Goal: Information Seeking & Learning: Learn about a topic

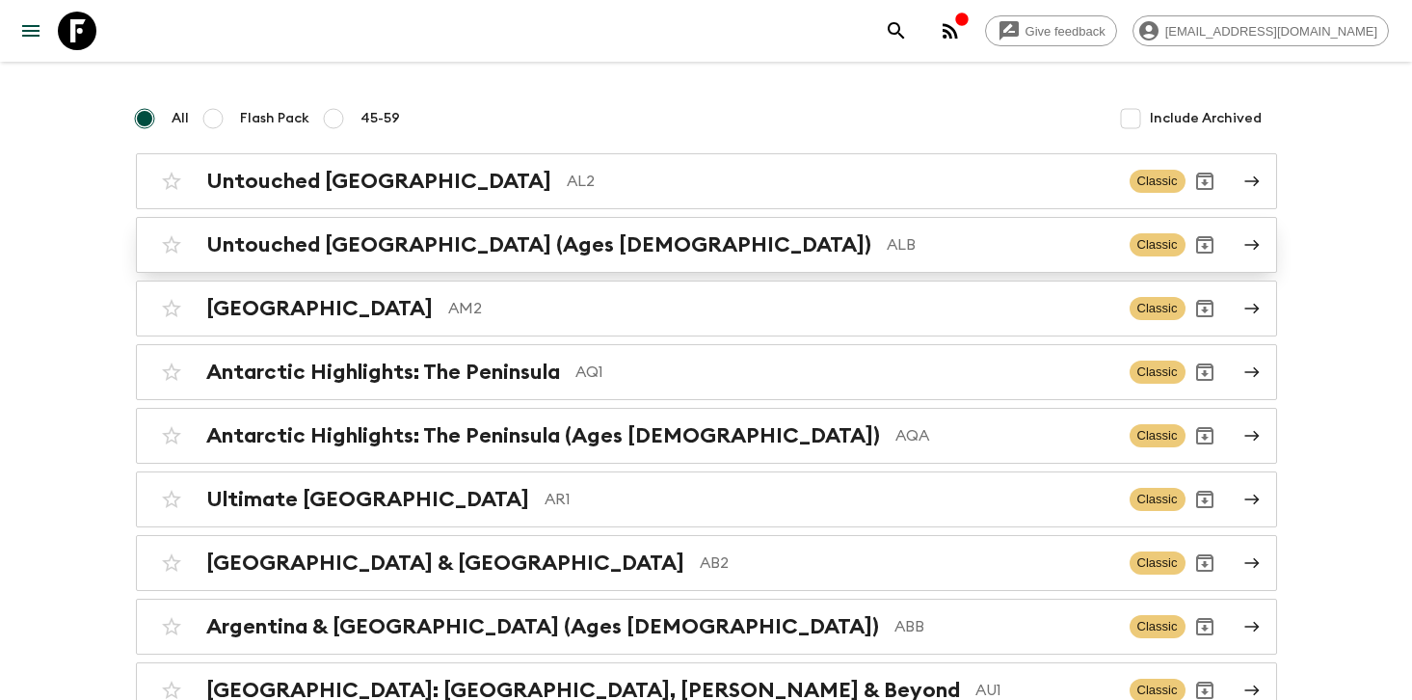
scroll to position [44, 0]
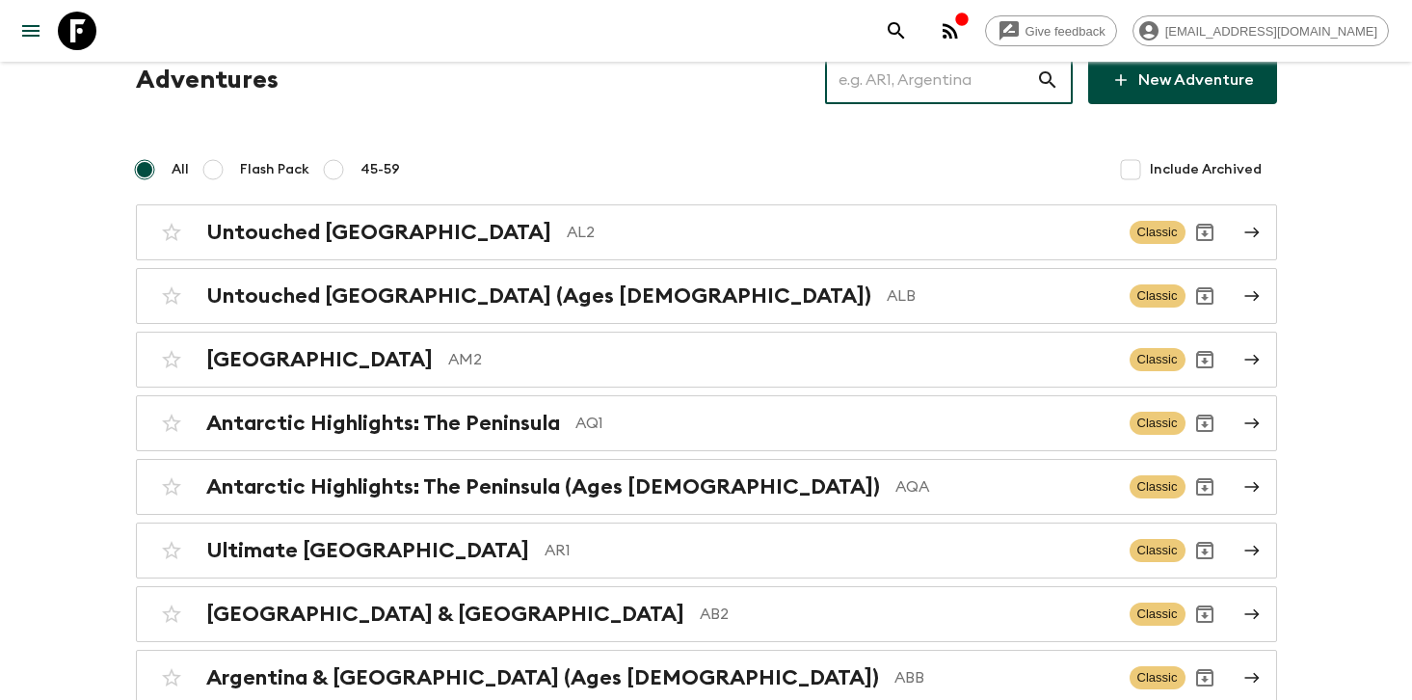
click at [921, 77] on input "text" at bounding box center [930, 80] width 211 height 54
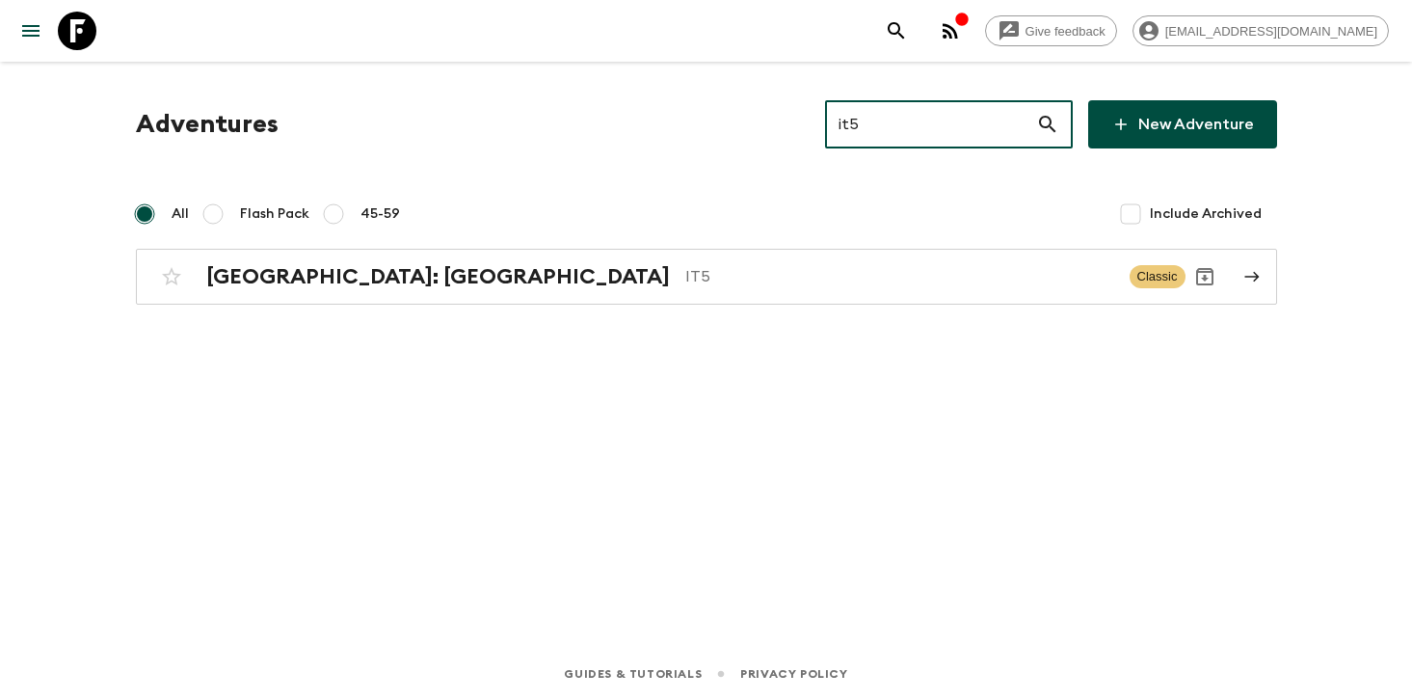
scroll to position [0, 0]
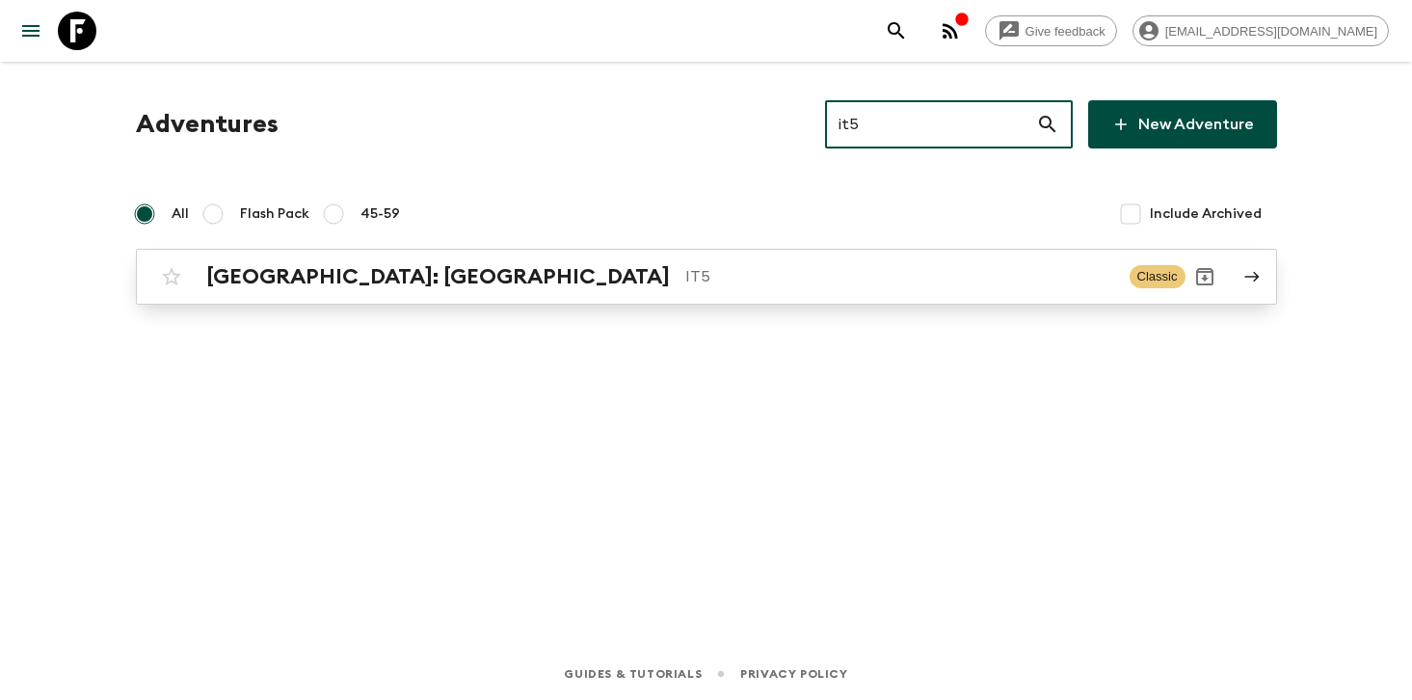
type input "it5"
click at [685, 274] on p "IT5" at bounding box center [899, 276] width 429 height 23
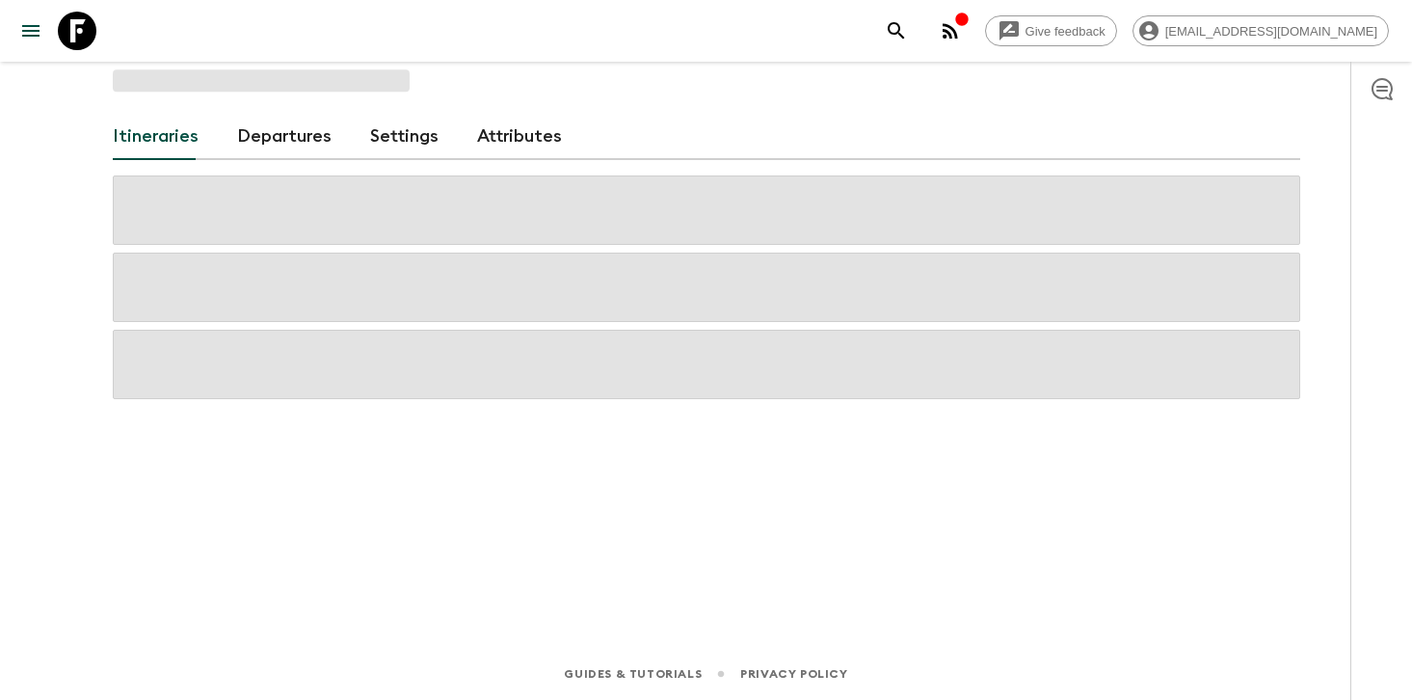
click at [321, 136] on link "Departures" at bounding box center [284, 137] width 94 height 46
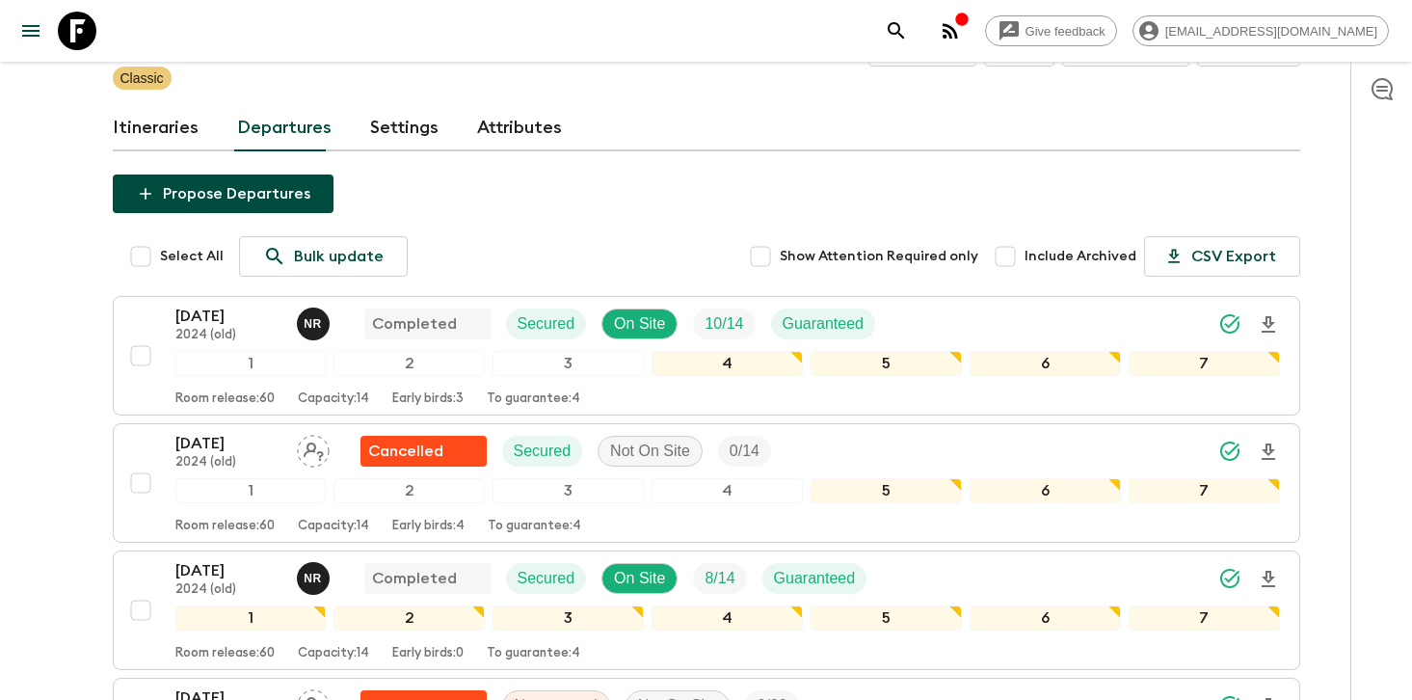
scroll to position [250, 0]
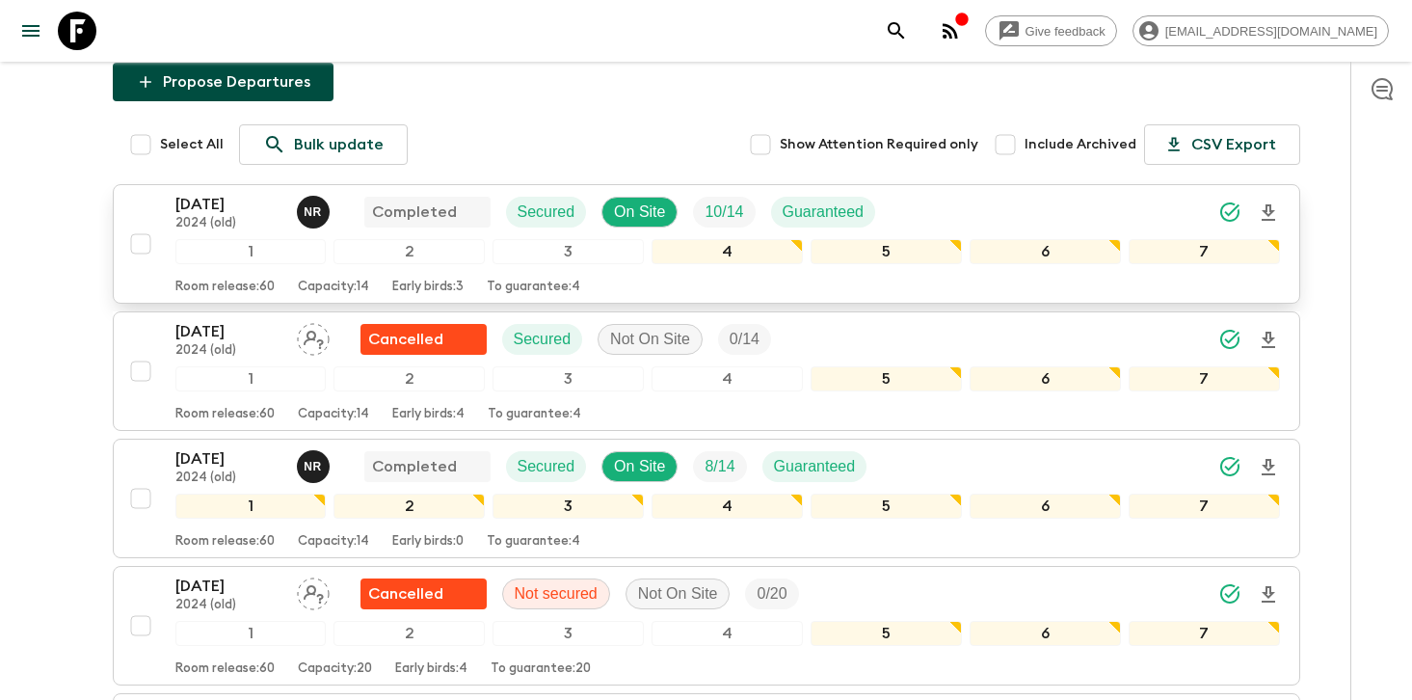
click at [314, 217] on span "N R" at bounding box center [315, 208] width 37 height 15
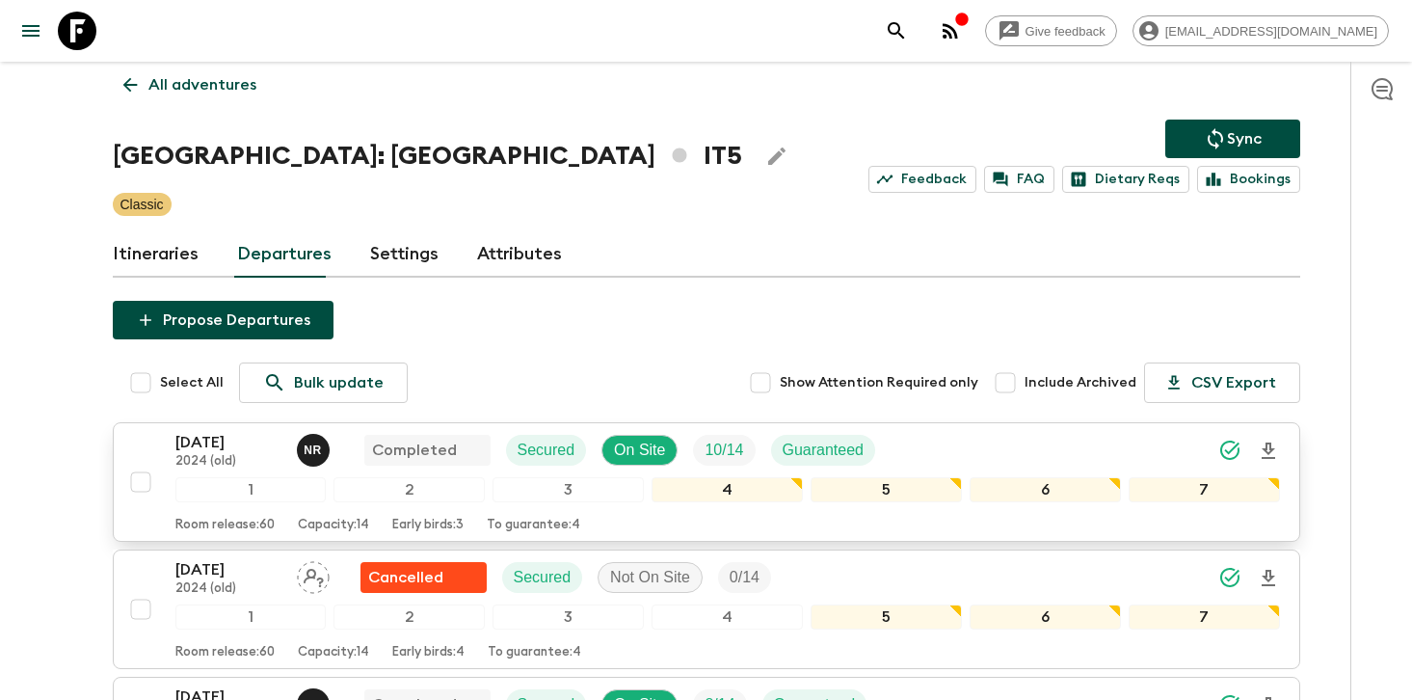
scroll to position [0, 0]
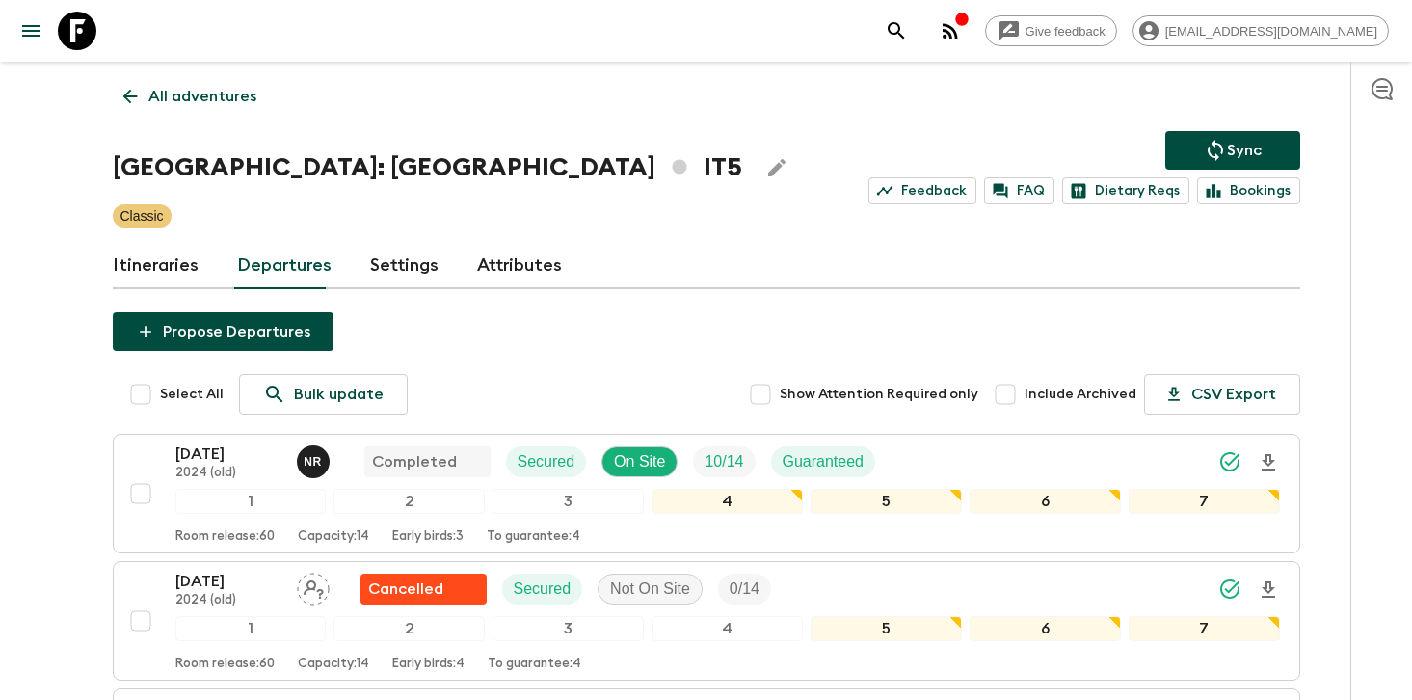
click at [190, 274] on link "Itineraries" at bounding box center [156, 266] width 86 height 46
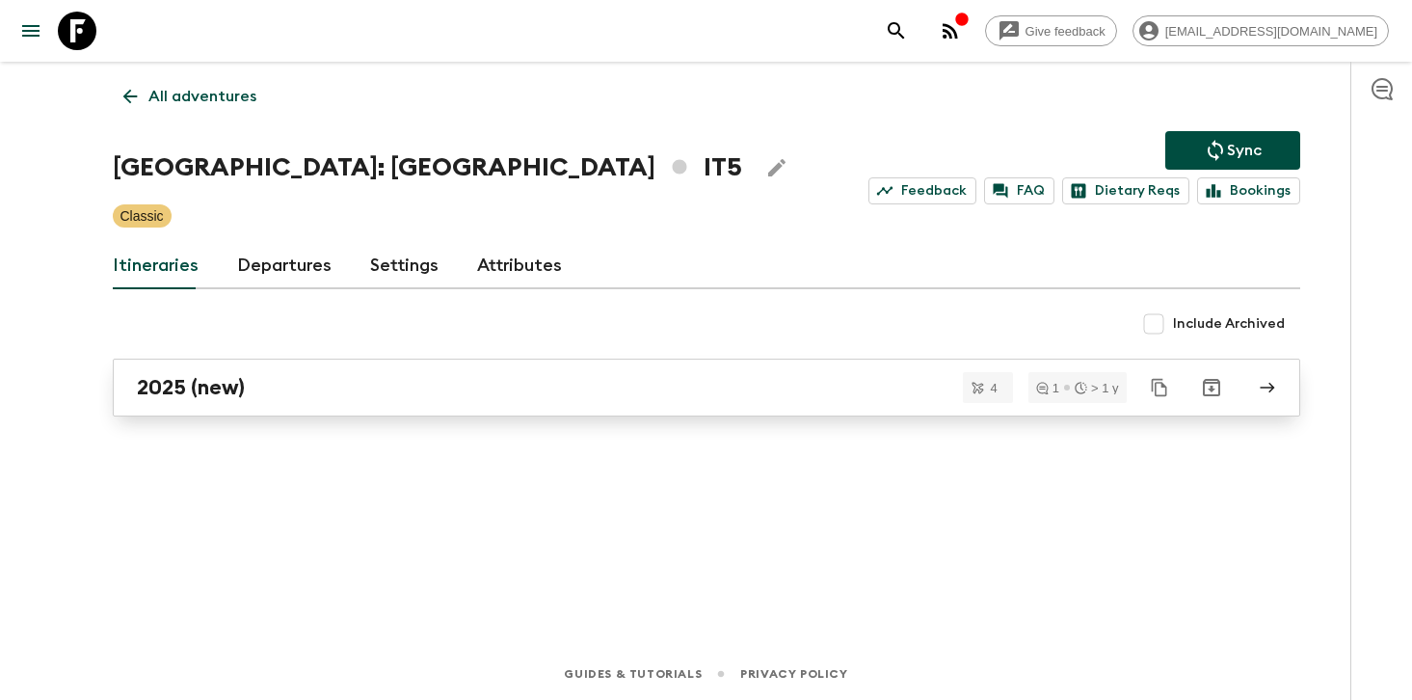
click at [239, 397] on h2 "2025 (new)" at bounding box center [191, 387] width 108 height 25
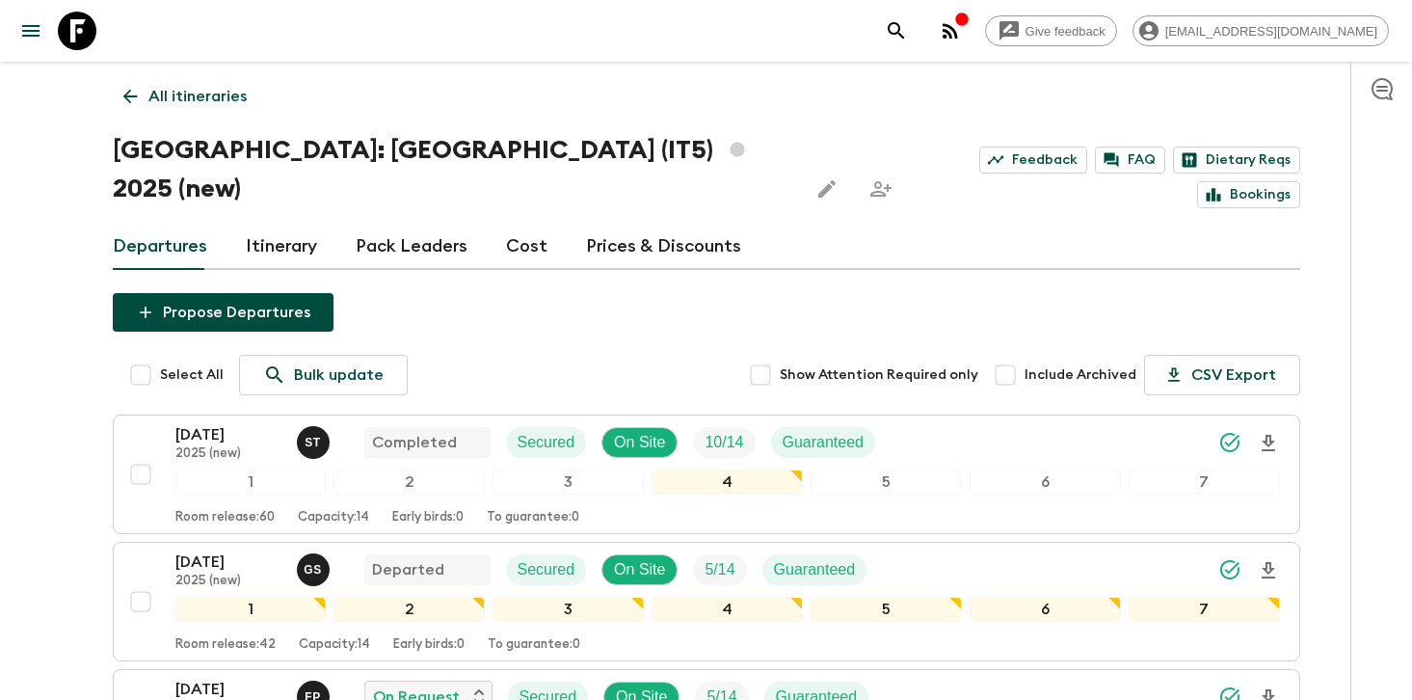
click at [295, 224] on link "Itinerary" at bounding box center [281, 247] width 71 height 46
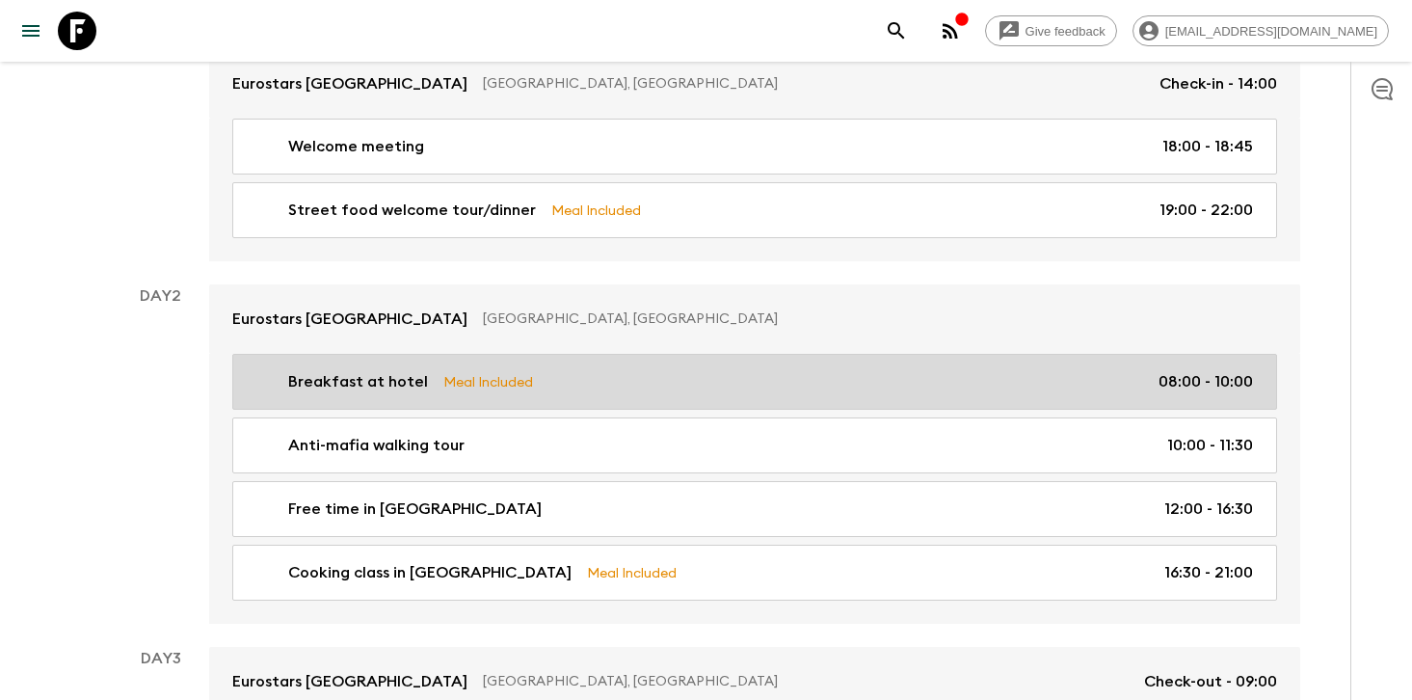
scroll to position [478, 0]
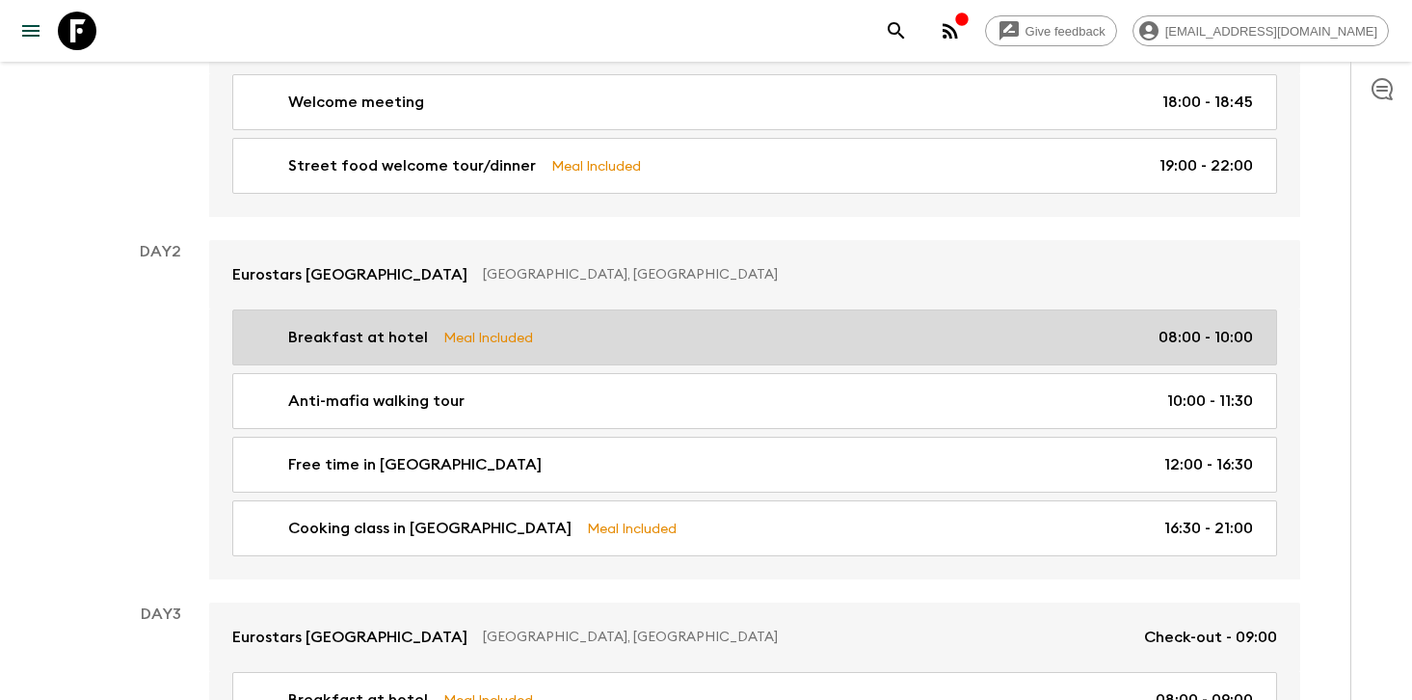
click at [559, 315] on link "Breakfast at hotel Meal Included 08:00 - 10:00" at bounding box center [754, 337] width 1045 height 56
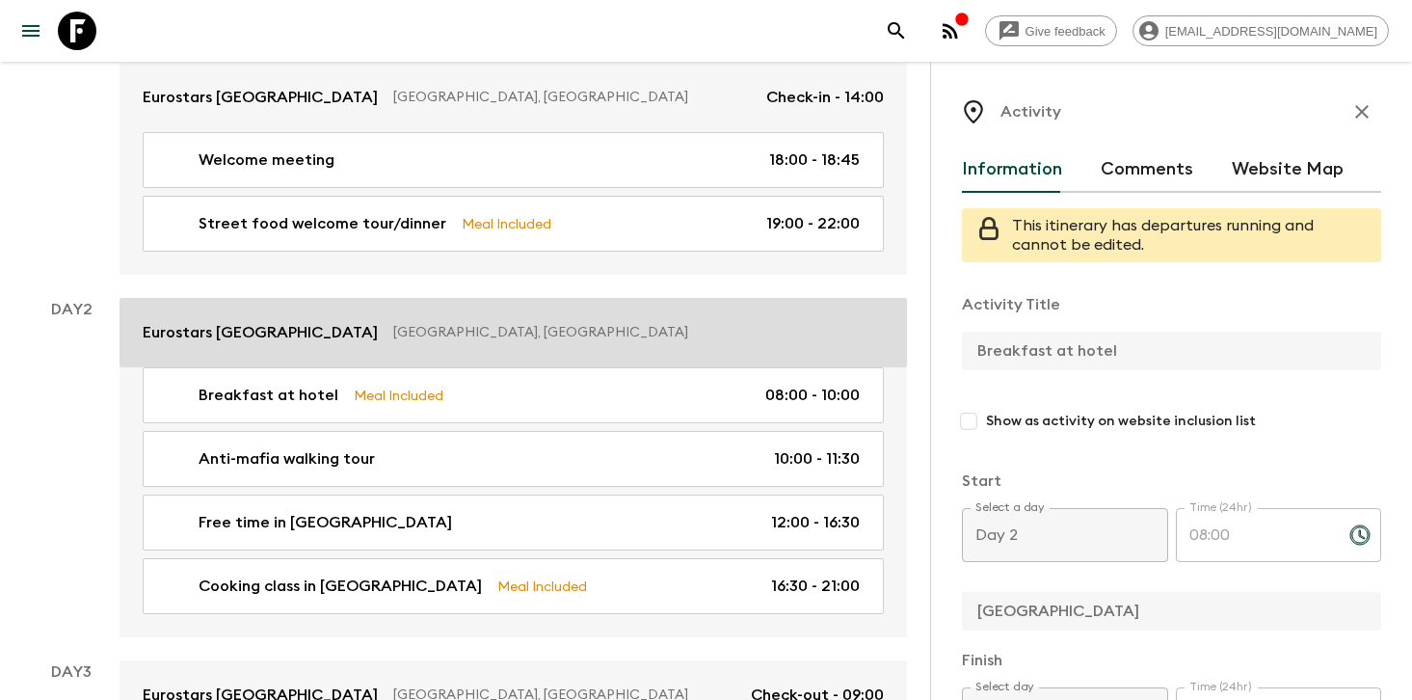
scroll to position [306, 0]
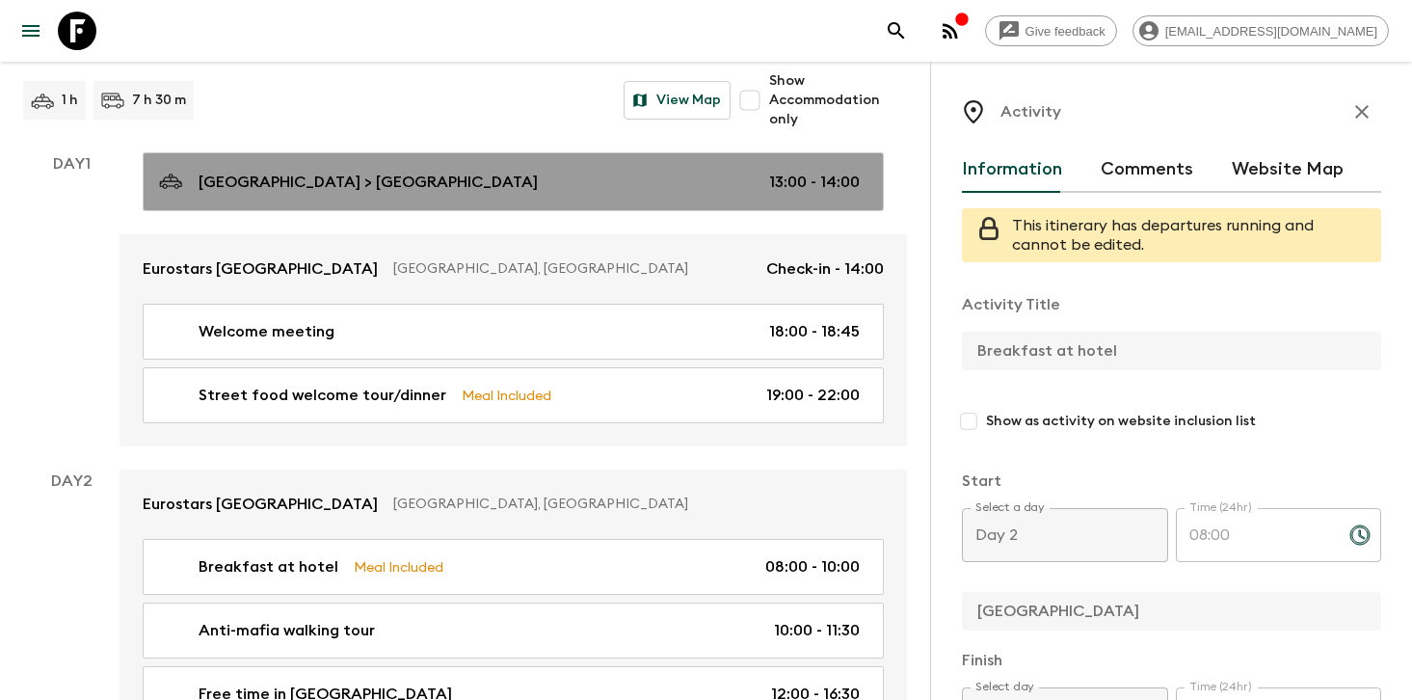
click at [589, 169] on div "[GEOGRAPHIC_DATA] > [GEOGRAPHIC_DATA] 13:00 - 14:00" at bounding box center [509, 182] width 701 height 26
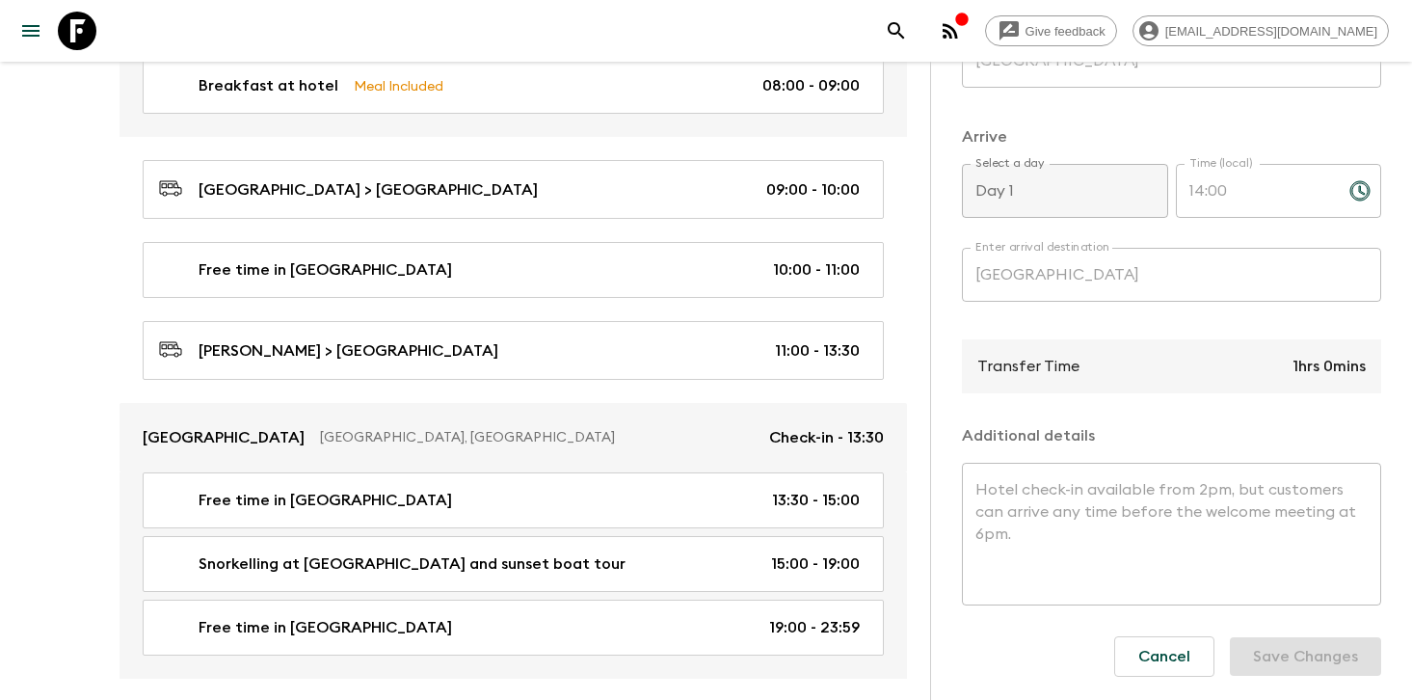
scroll to position [1154, 0]
